Goal: Task Accomplishment & Management: Manage account settings

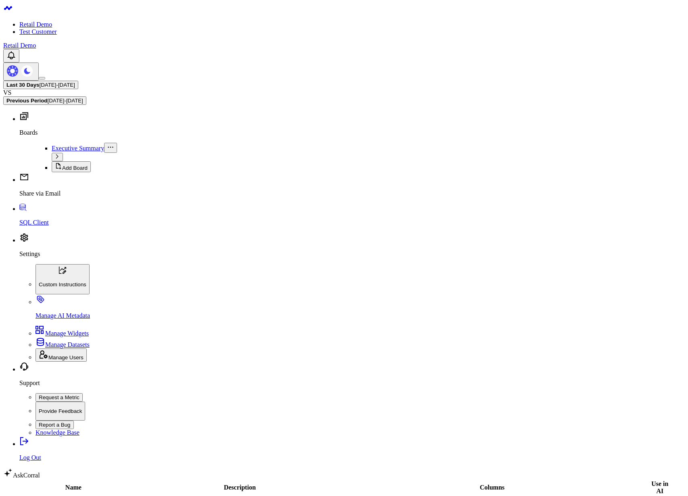
click at [672, 496] on link "Edit" at bounding box center [677, 503] width 11 height 7
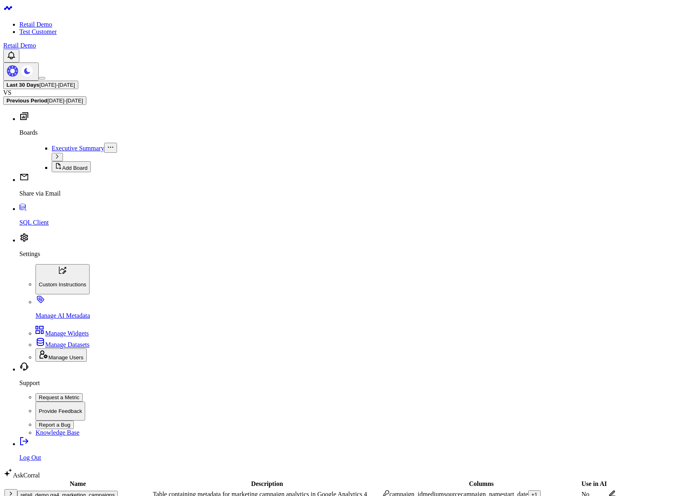
click at [98, 491] on button "retail_demo.ga4_marketing_campaigns" at bounding box center [67, 495] width 100 height 8
click at [608, 490] on icon at bounding box center [611, 493] width 7 height 7
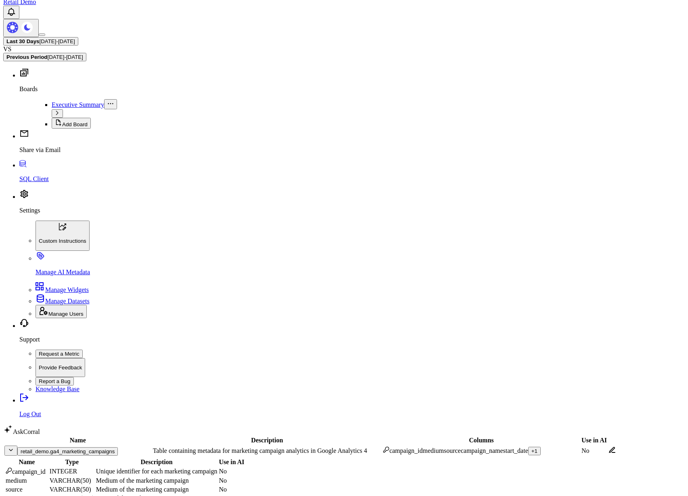
scroll to position [97, 0]
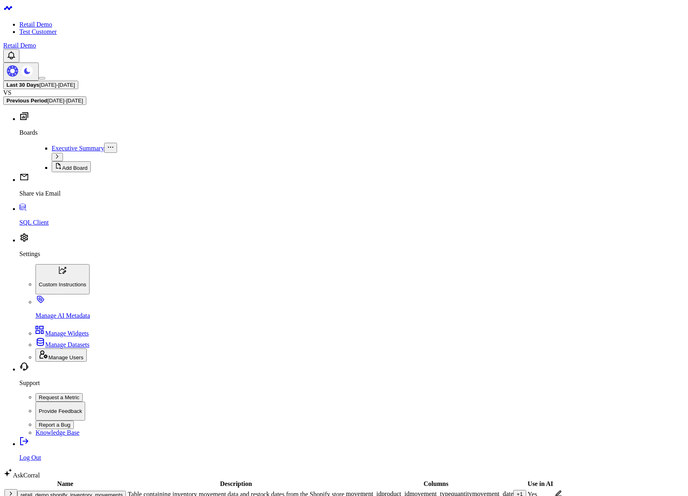
click at [66, 491] on button "retail_demo.ga4_marketing_campaigns" at bounding box center [67, 495] width 100 height 8
click at [608, 496] on icon at bounding box center [611, 505] width 7 height 7
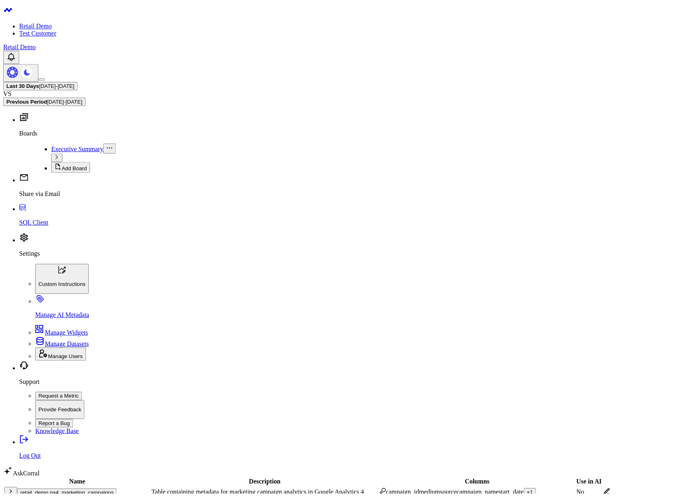
scroll to position [154, 0]
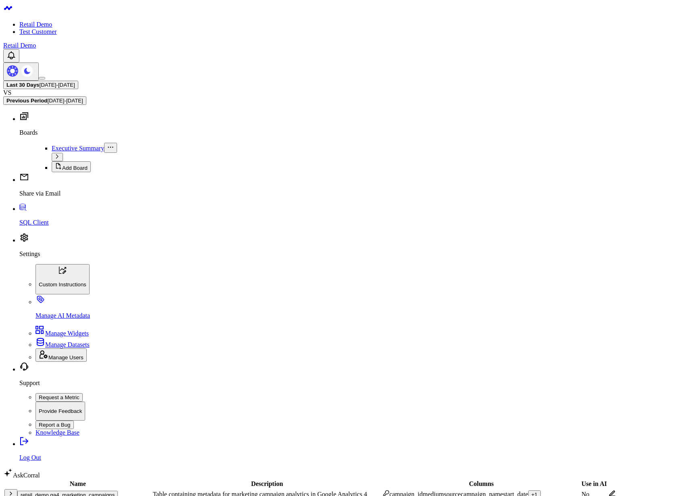
click at [27, 258] on p "Settings" at bounding box center [351, 253] width 665 height 7
click at [58, 319] on p "Manage AI Metadata" at bounding box center [359, 315] width 649 height 7
drag, startPoint x: 137, startPoint y: 66, endPoint x: 293, endPoint y: 300, distance: 280.7
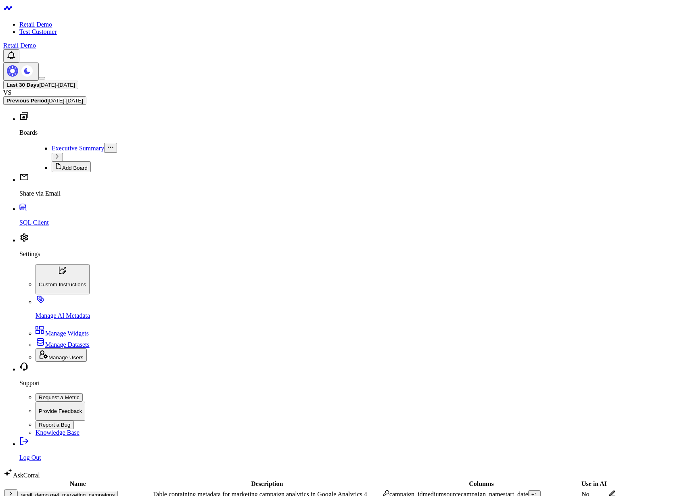
click at [609, 496] on icon at bounding box center [612, 505] width 6 height 6
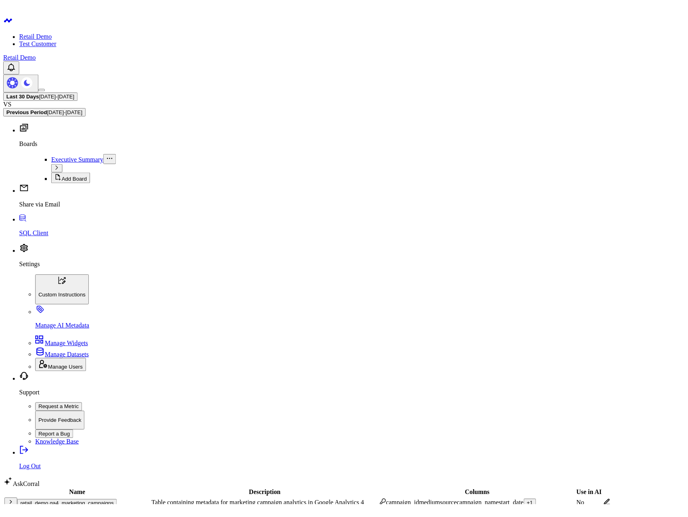
scroll to position [154, 0]
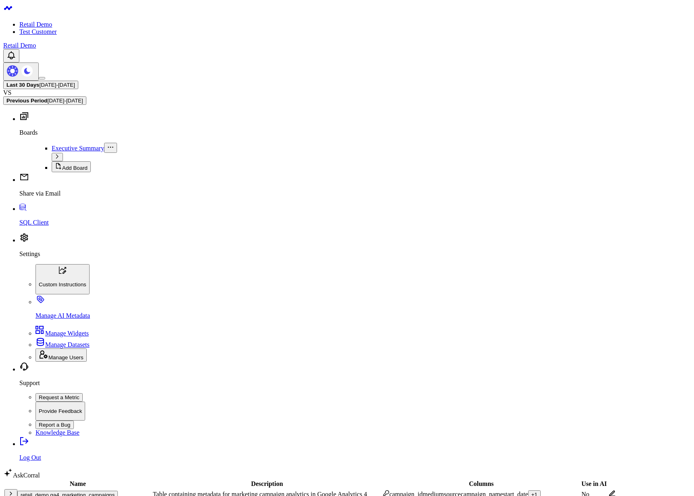
click at [38, 258] on p "Settings" at bounding box center [351, 253] width 665 height 7
click at [65, 348] on span "Manage Datasets" at bounding box center [67, 344] width 44 height 7
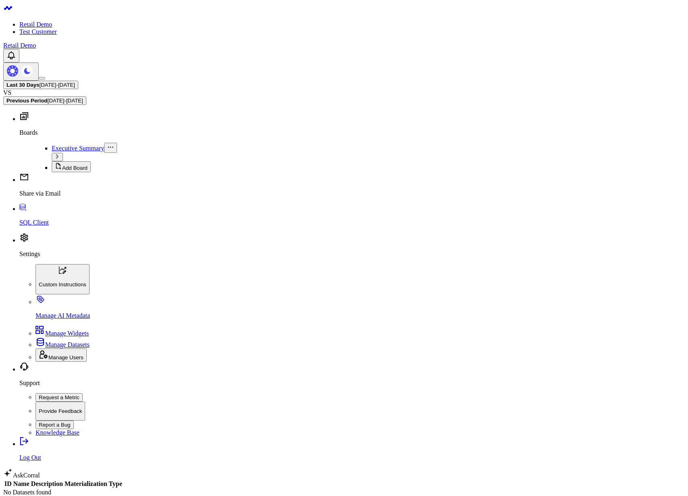
drag, startPoint x: 294, startPoint y: 304, endPoint x: 222, endPoint y: 290, distance: 72.9
click at [222, 290] on body "Retail Demo Test Customer Retail Demo Last 30 Days 08/05/25 - 09/03/25 VS Previ…" at bounding box center [343, 417] width 681 height 829
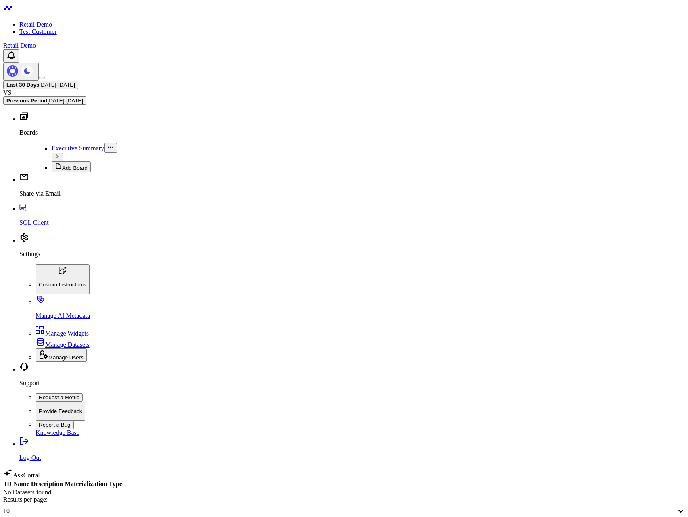
click at [526, 337] on body "Retail Demo Test Customer Retail Demo Last 30 Days 08/05/25 - 09/03/25 VS Previ…" at bounding box center [343, 417] width 681 height 829
click at [506, 479] on div "ID Name Description Materialization Type" at bounding box center [343, 484] width 681 height 10
